Goal: Find specific page/section: Locate a particular part of the current website

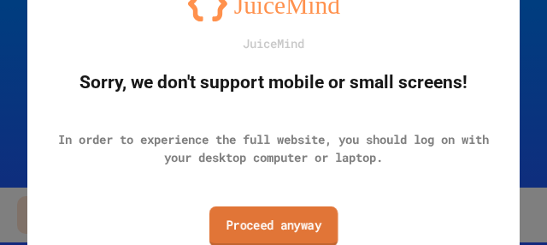
click at [279, 219] on link "Proceed anyway" at bounding box center [274, 226] width 129 height 40
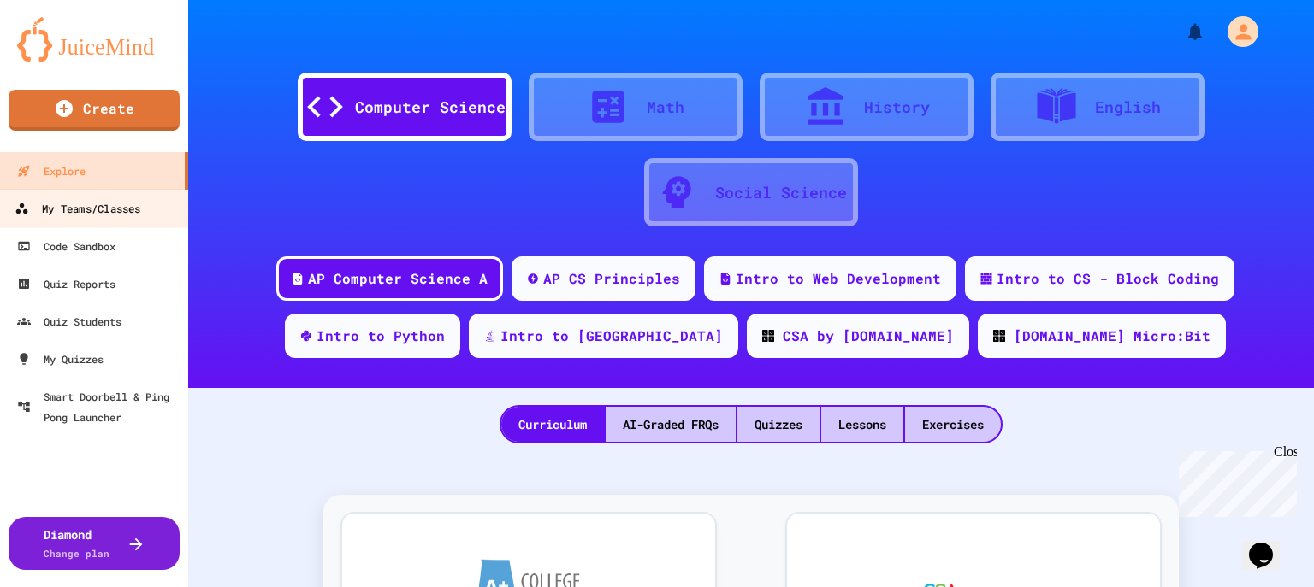
click at [77, 216] on div "My Teams/Classes" at bounding box center [78, 208] width 126 height 21
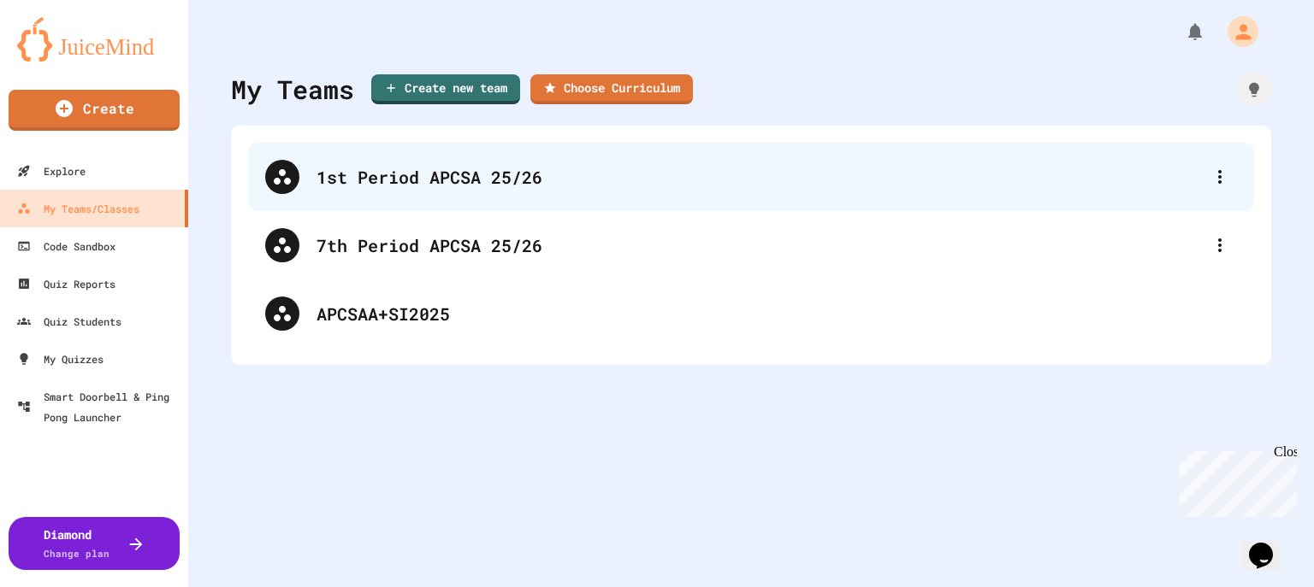
click at [383, 173] on div "1st Period APCSA 25/26" at bounding box center [759, 177] width 886 height 26
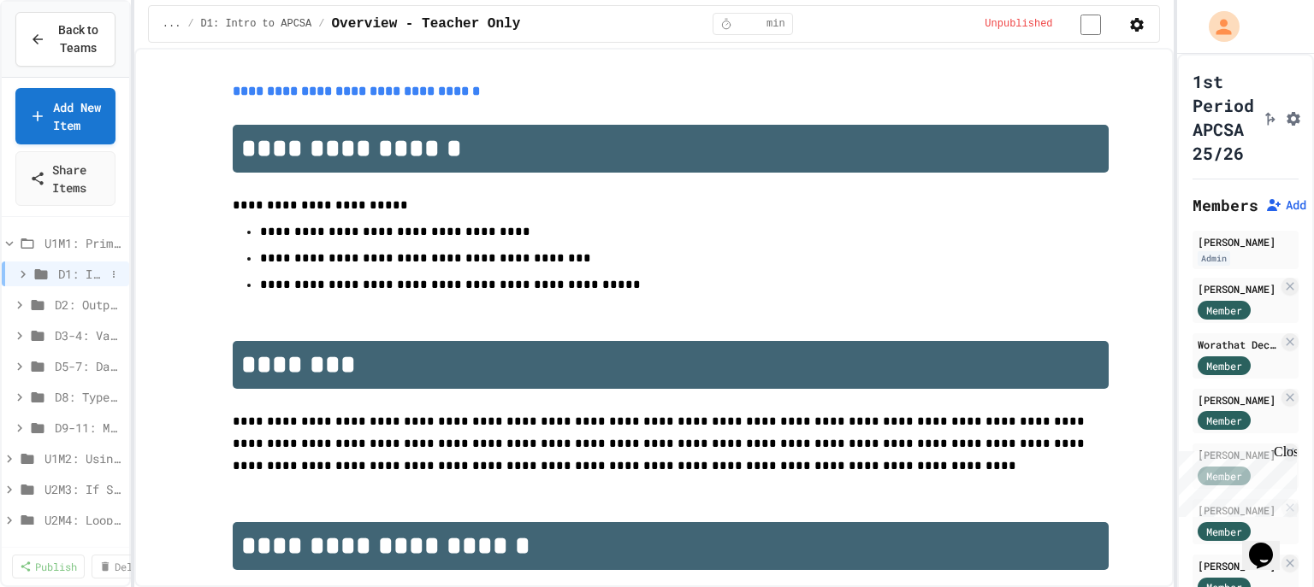
click at [15, 244] on icon at bounding box center [22, 274] width 15 height 15
click at [75, 244] on span "Exit Ticket" at bounding box center [84, 428] width 42 height 18
